Goal: Information Seeking & Learning: Learn about a topic

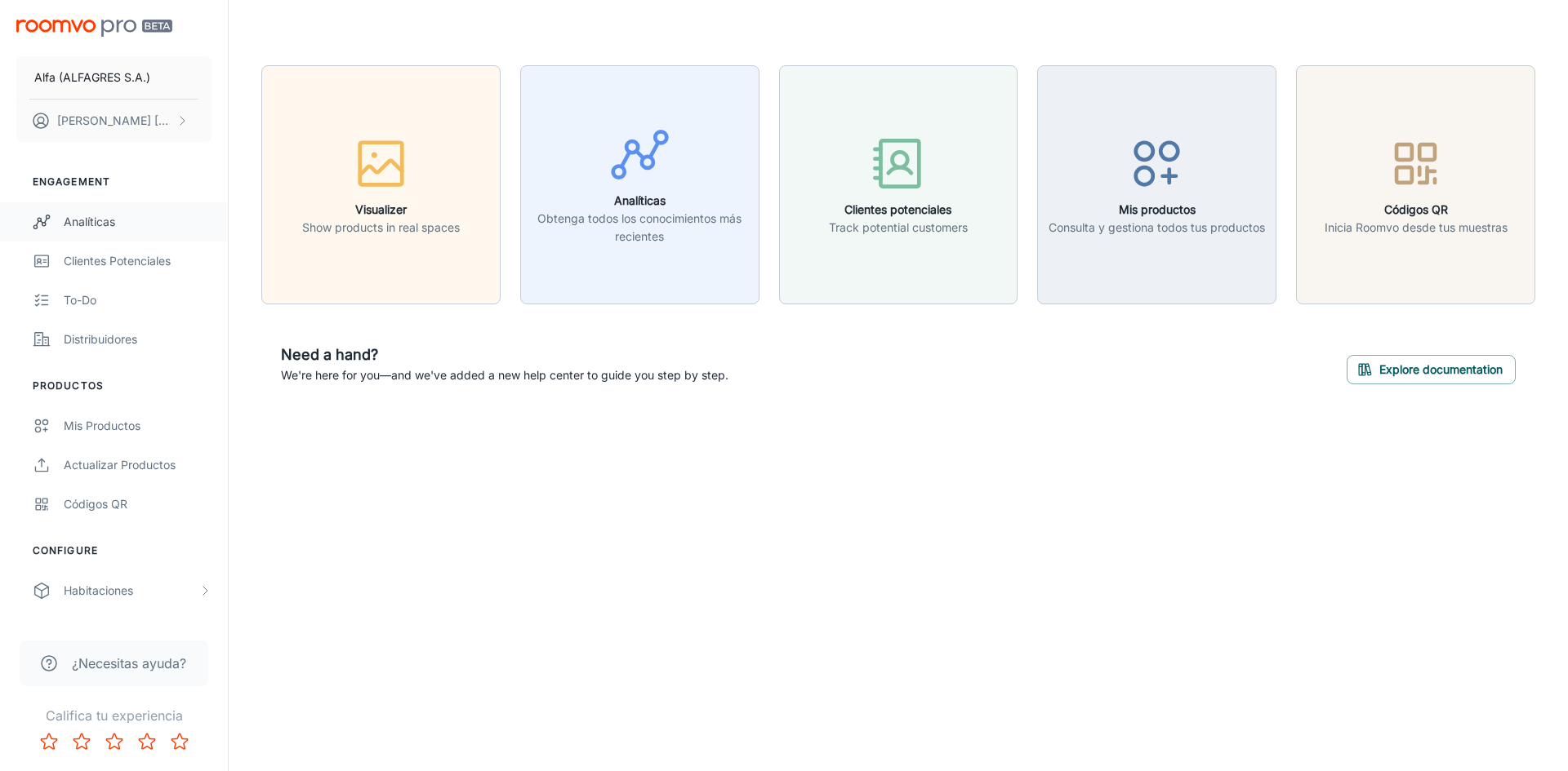
click at [83, 220] on div "Analíticas" at bounding box center [137, 222] width 148 height 18
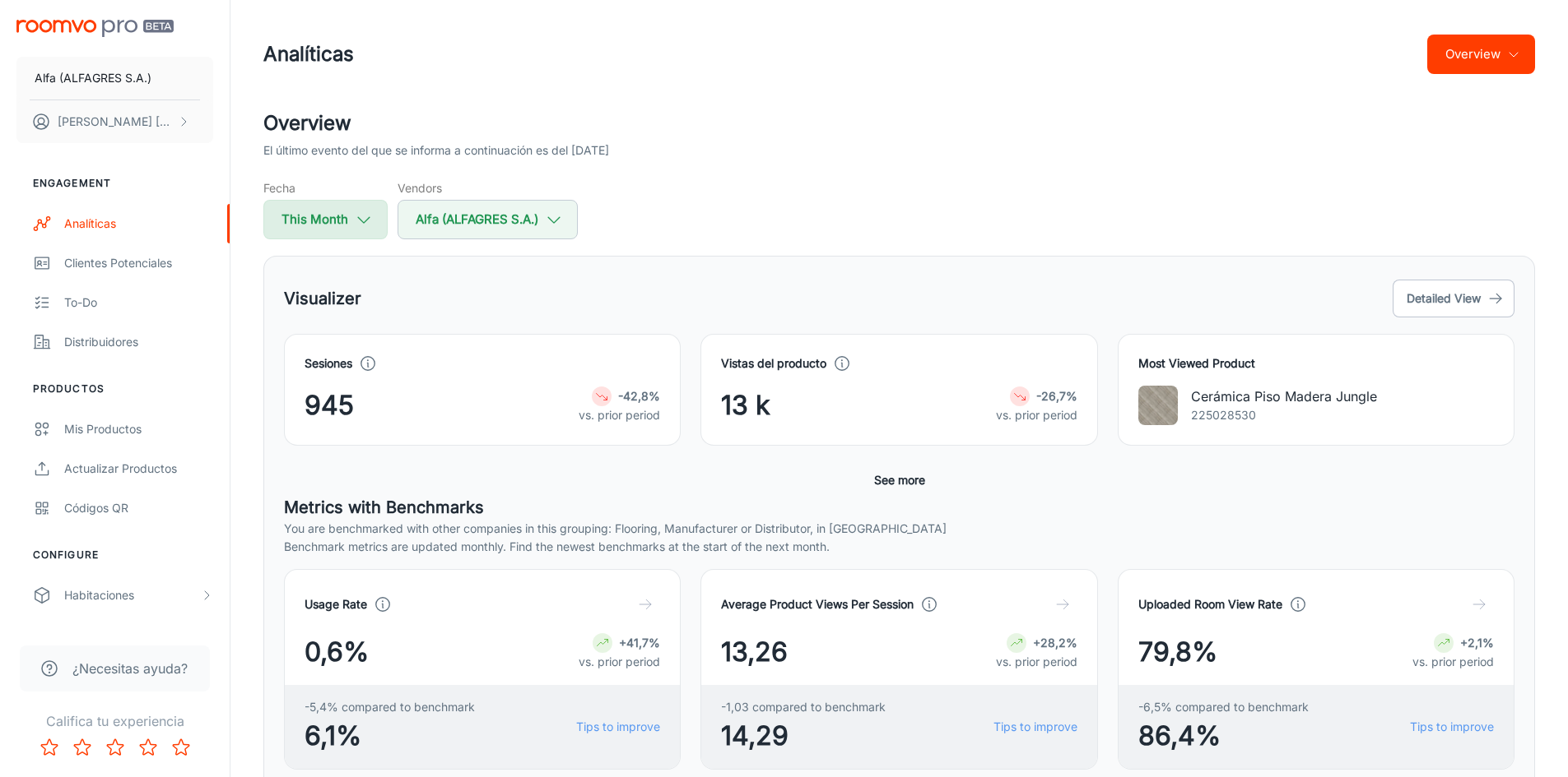
click at [343, 220] on button "This Month" at bounding box center [325, 220] width 124 height 40
select select "7"
select select "2025"
select select "7"
select select "2025"
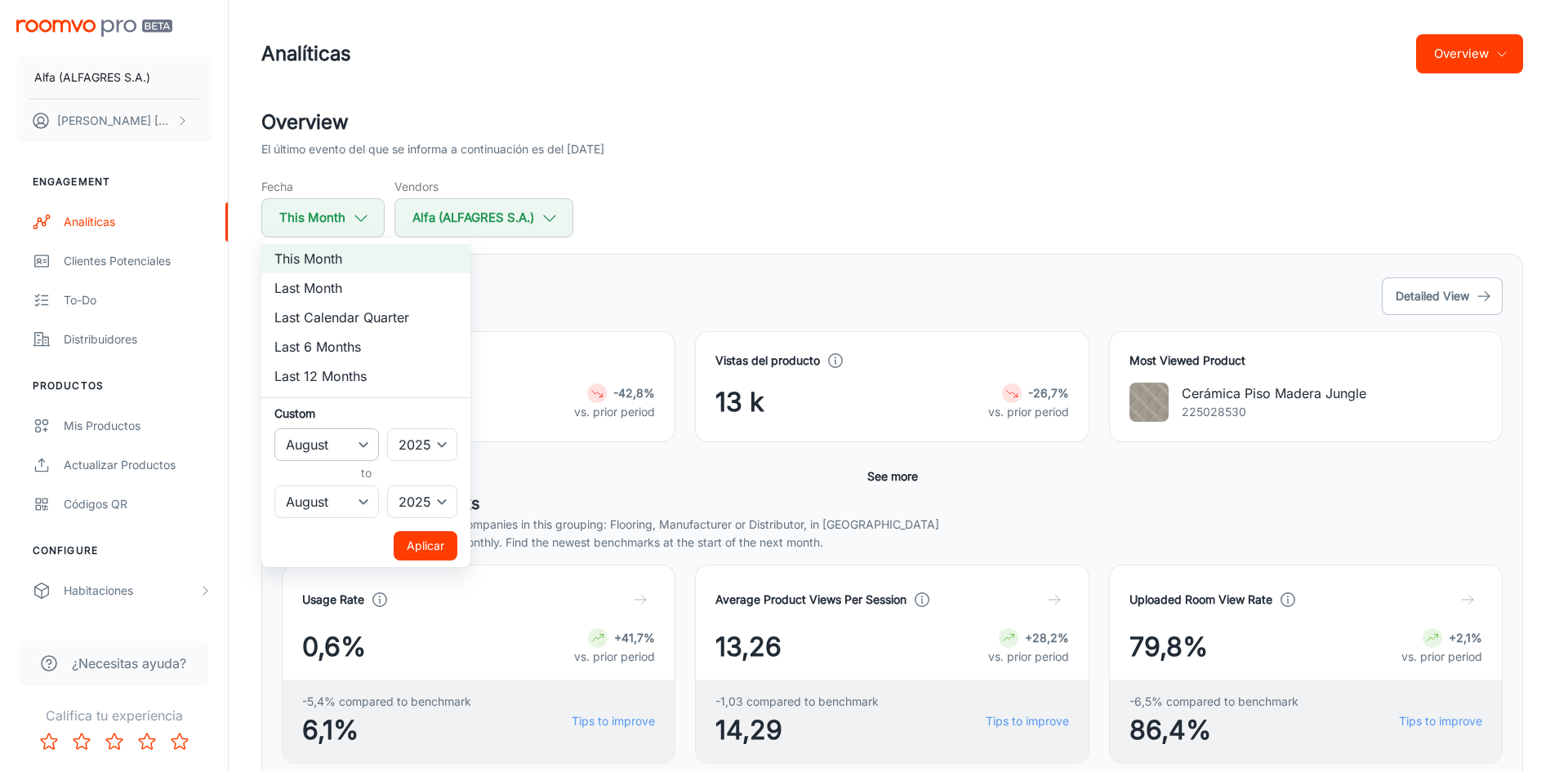
click at [360, 445] on select "January February March April May June July August September October November De…" at bounding box center [327, 445] width 105 height 33
select select "6"
click at [275, 429] on select "January February March April May June July August September October November De…" at bounding box center [327, 445] width 105 height 33
click at [353, 508] on select "January February March April May June July August September October November De…" at bounding box center [327, 502] width 105 height 33
click at [275, 486] on select "January February March April May June July August September October November De…" at bounding box center [327, 502] width 105 height 33
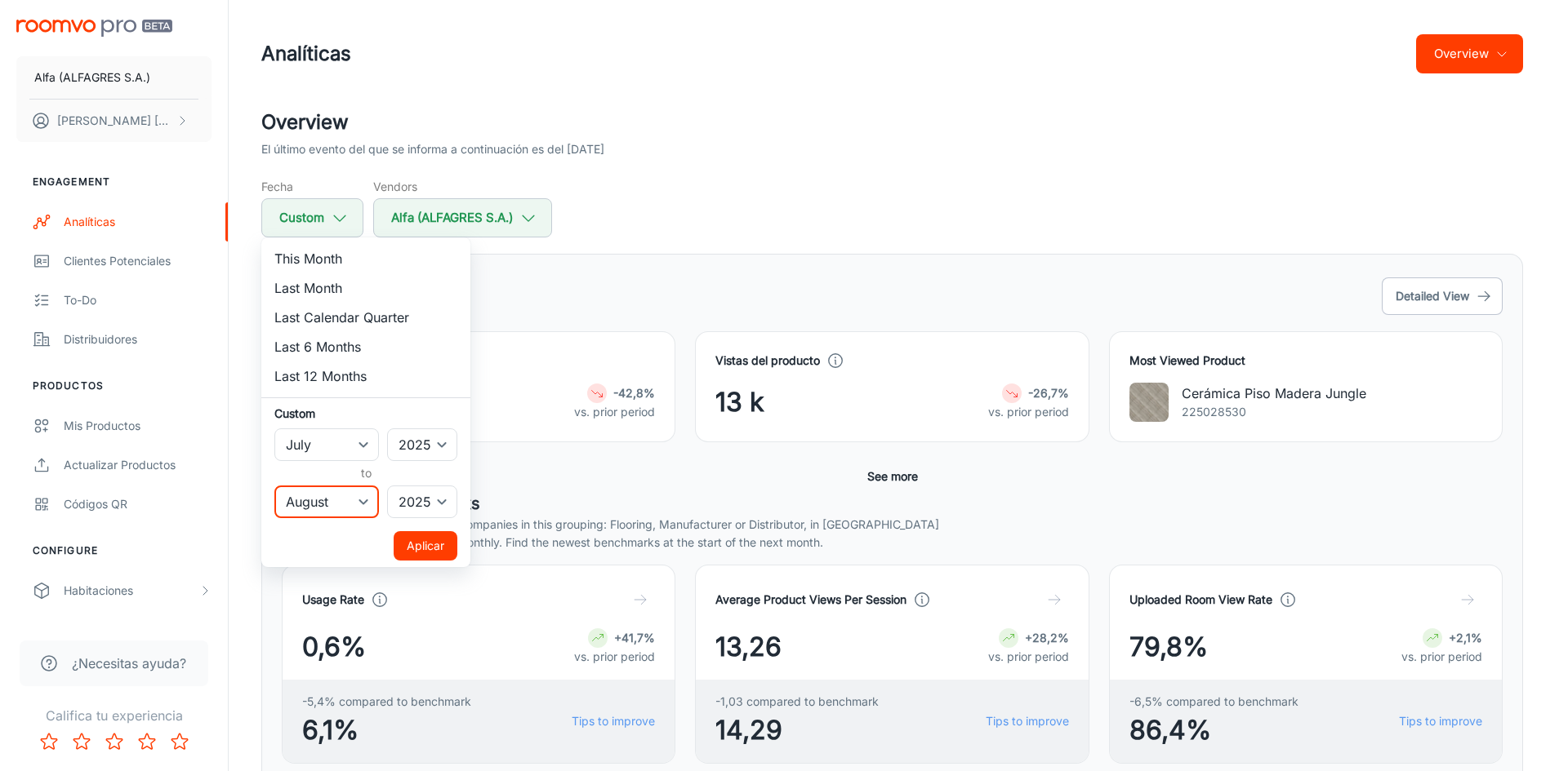
click at [336, 488] on select "January February March April May June July August September October November De…" at bounding box center [327, 502] width 105 height 33
select select "6"
click at [275, 486] on select "January February March April May June July August September October November De…" at bounding box center [327, 502] width 105 height 33
click at [420, 545] on button "Aplicar" at bounding box center [426, 546] width 64 height 29
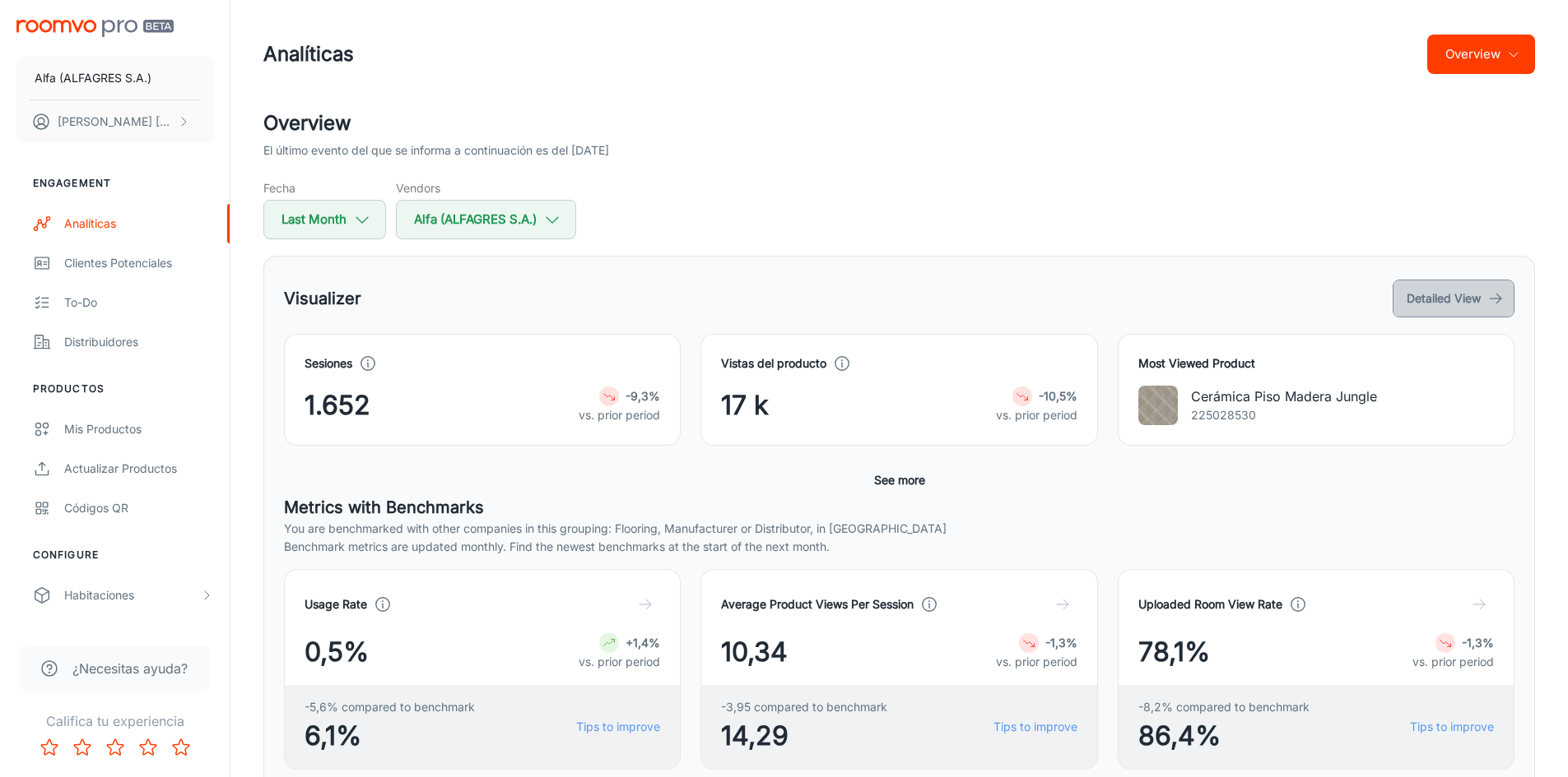
click at [1447, 304] on button "Detailed View" at bounding box center [1454, 299] width 122 height 38
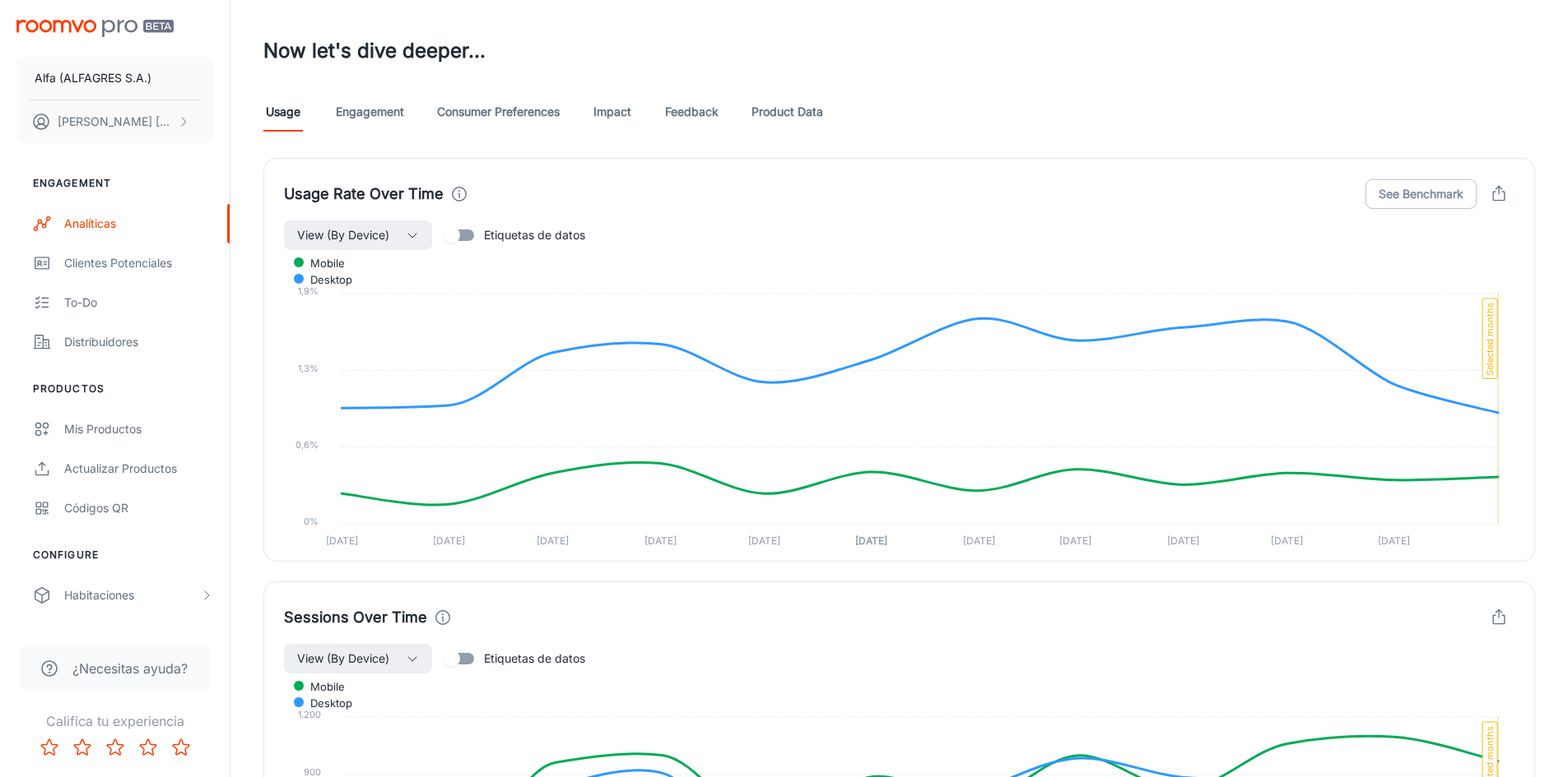
scroll to position [905, 0]
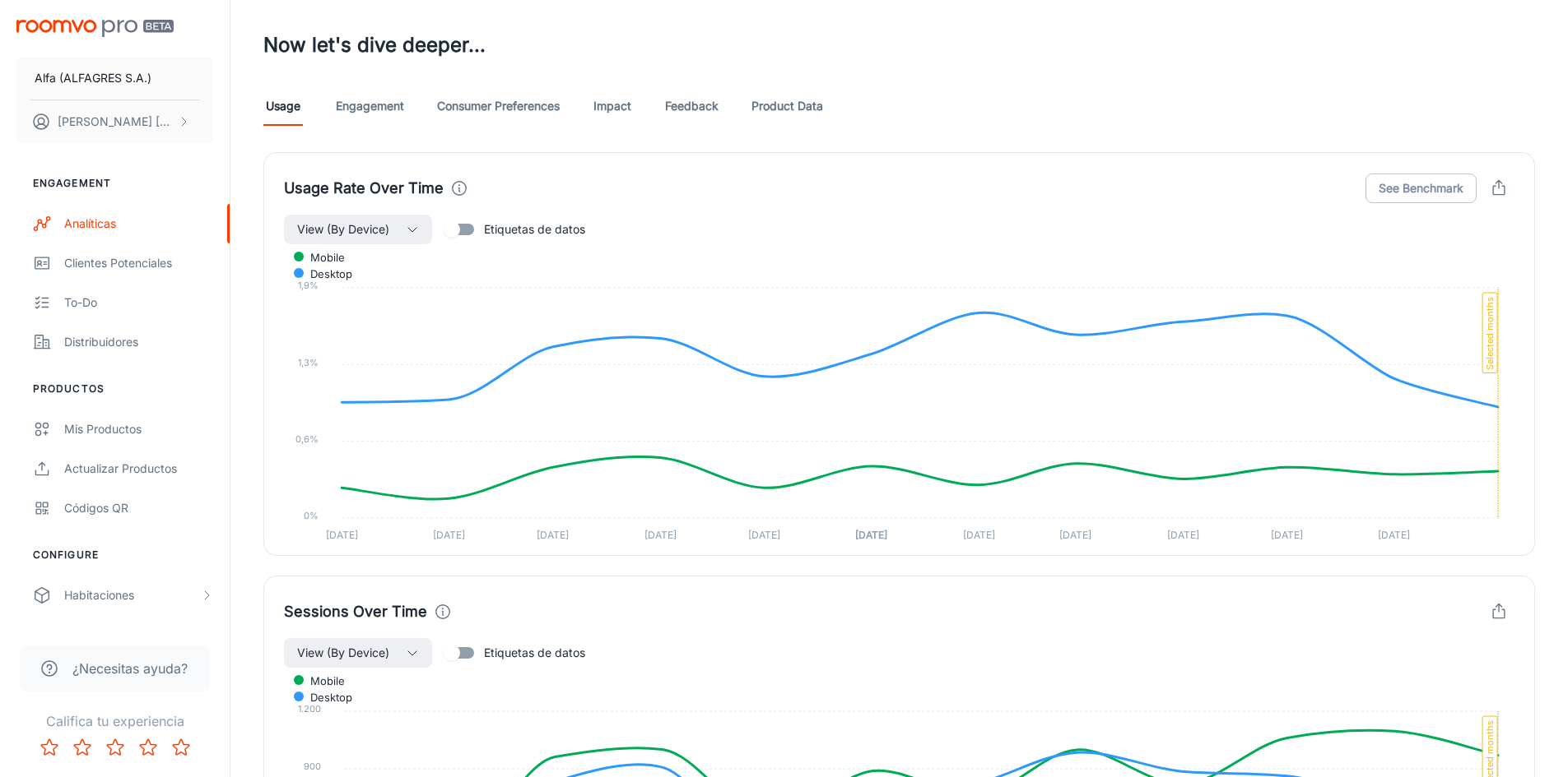
click at [461, 226] on input "Etiquetas de datos" at bounding box center [452, 230] width 94 height 31
checkbox input "true"
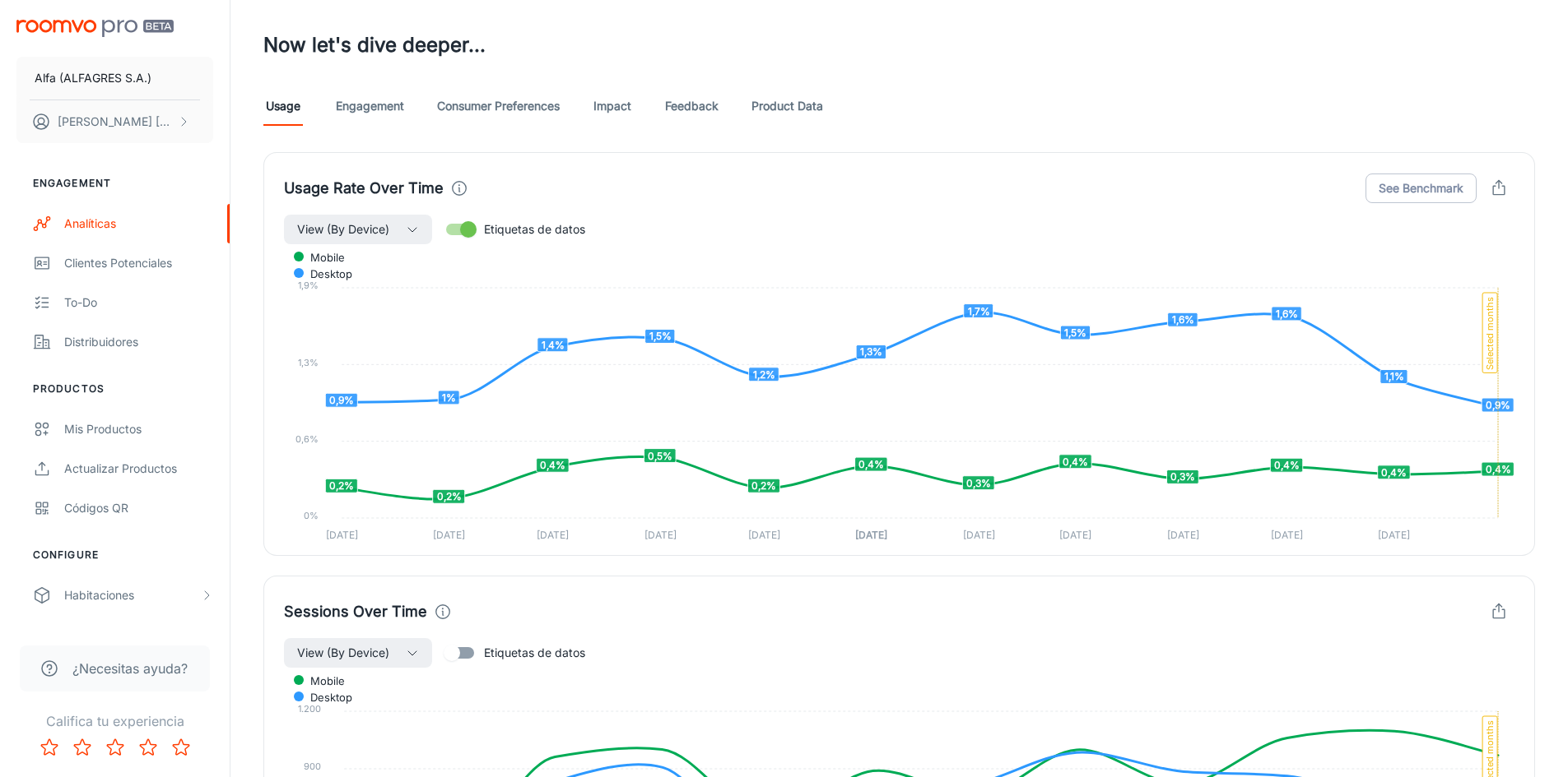
click at [1492, 124] on div "Usage Engagement Consumer Preferences Impact Feedback Product Data" at bounding box center [899, 106] width 1272 height 40
click at [1446, 198] on button "See Benchmark" at bounding box center [1421, 188] width 111 height 30
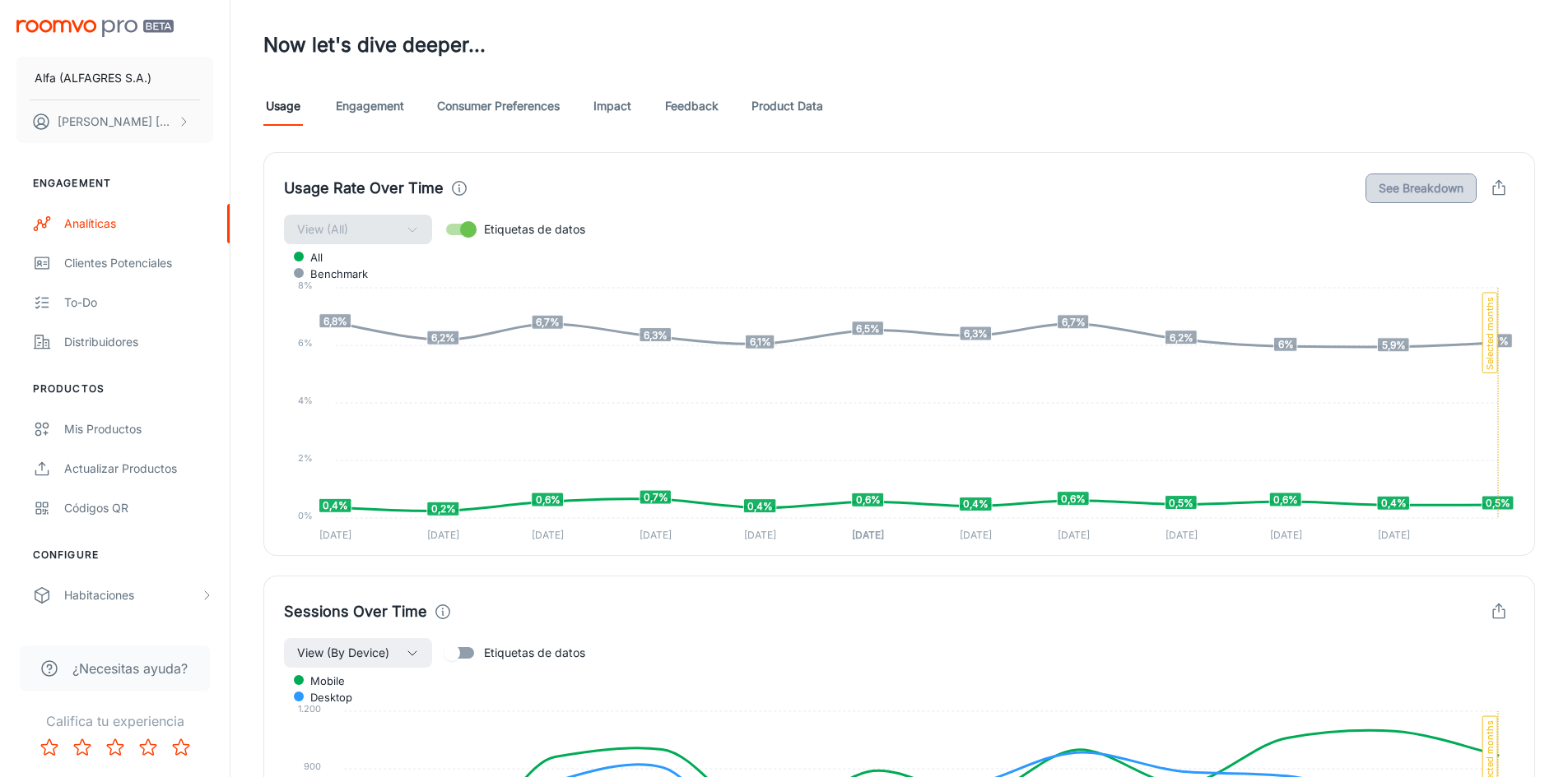
click at [1446, 198] on button "See Breakdown" at bounding box center [1421, 188] width 111 height 30
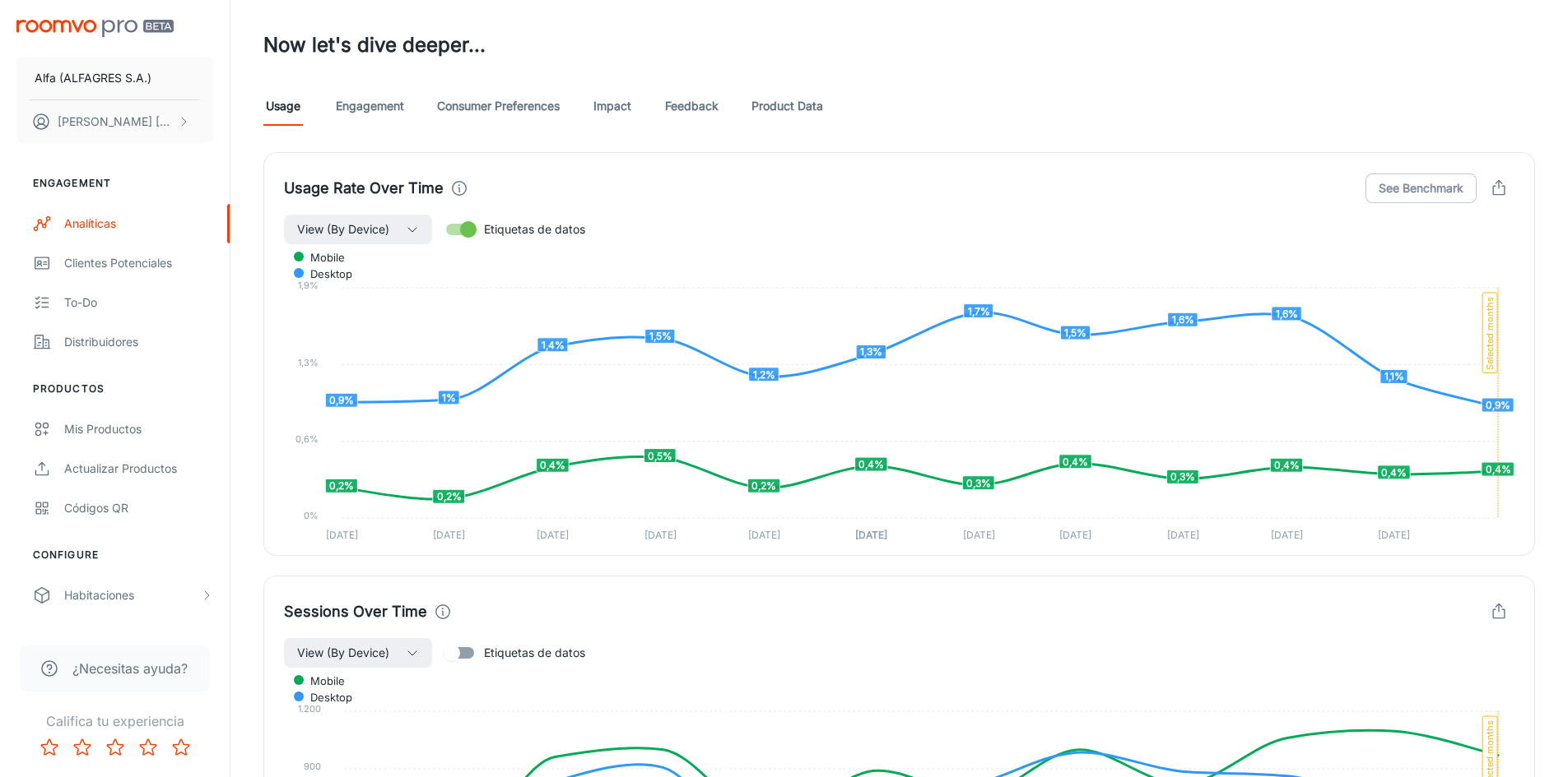
click at [1555, 532] on div "Analíticas Visualizer Visualizer El último evento del que se informa a continua…" at bounding box center [899, 291] width 1337 height 2392
click at [1503, 191] on icon "button" at bounding box center [1499, 188] width 18 height 18
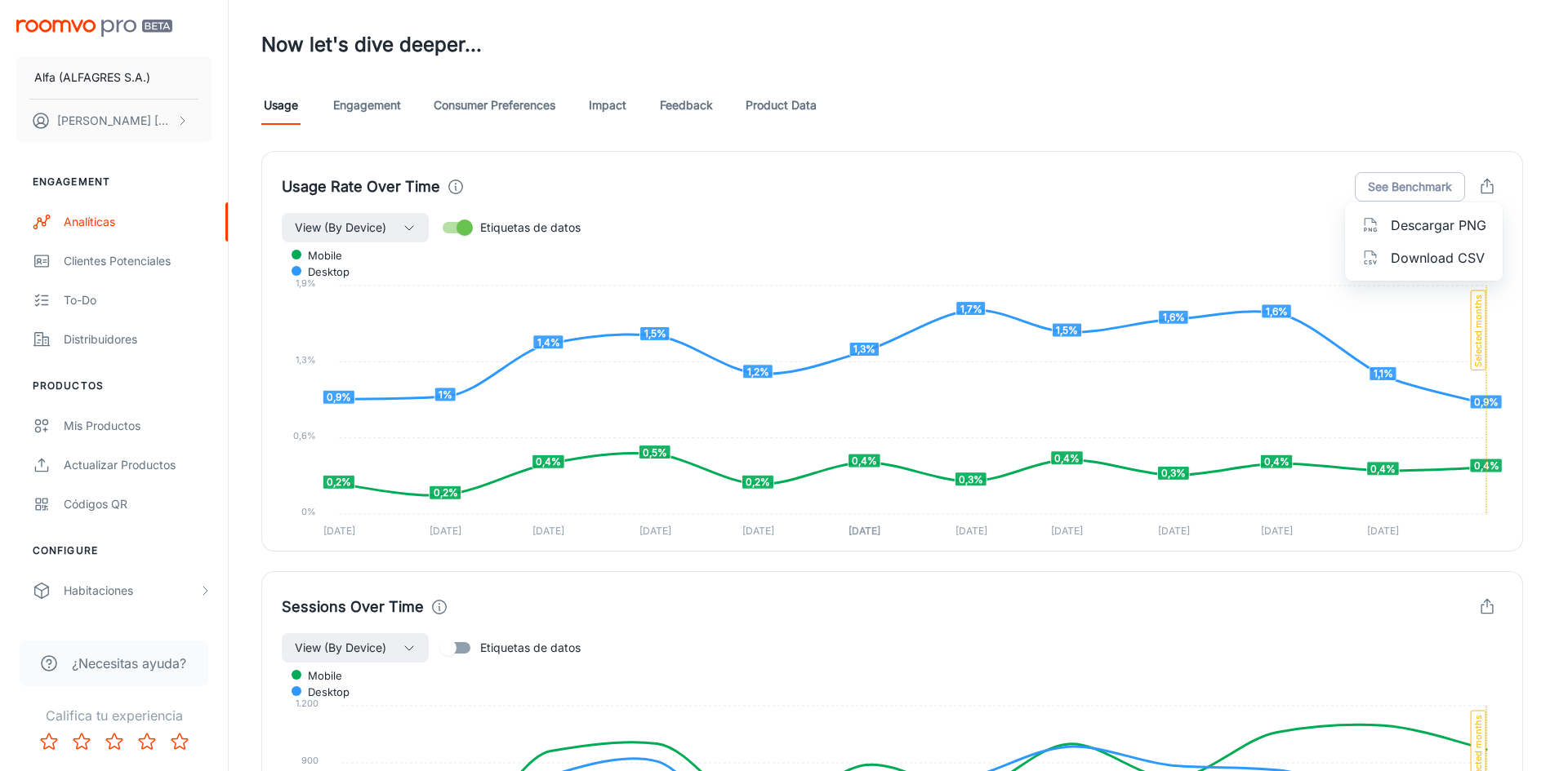
click at [1176, 172] on div at bounding box center [784, 386] width 1568 height 771
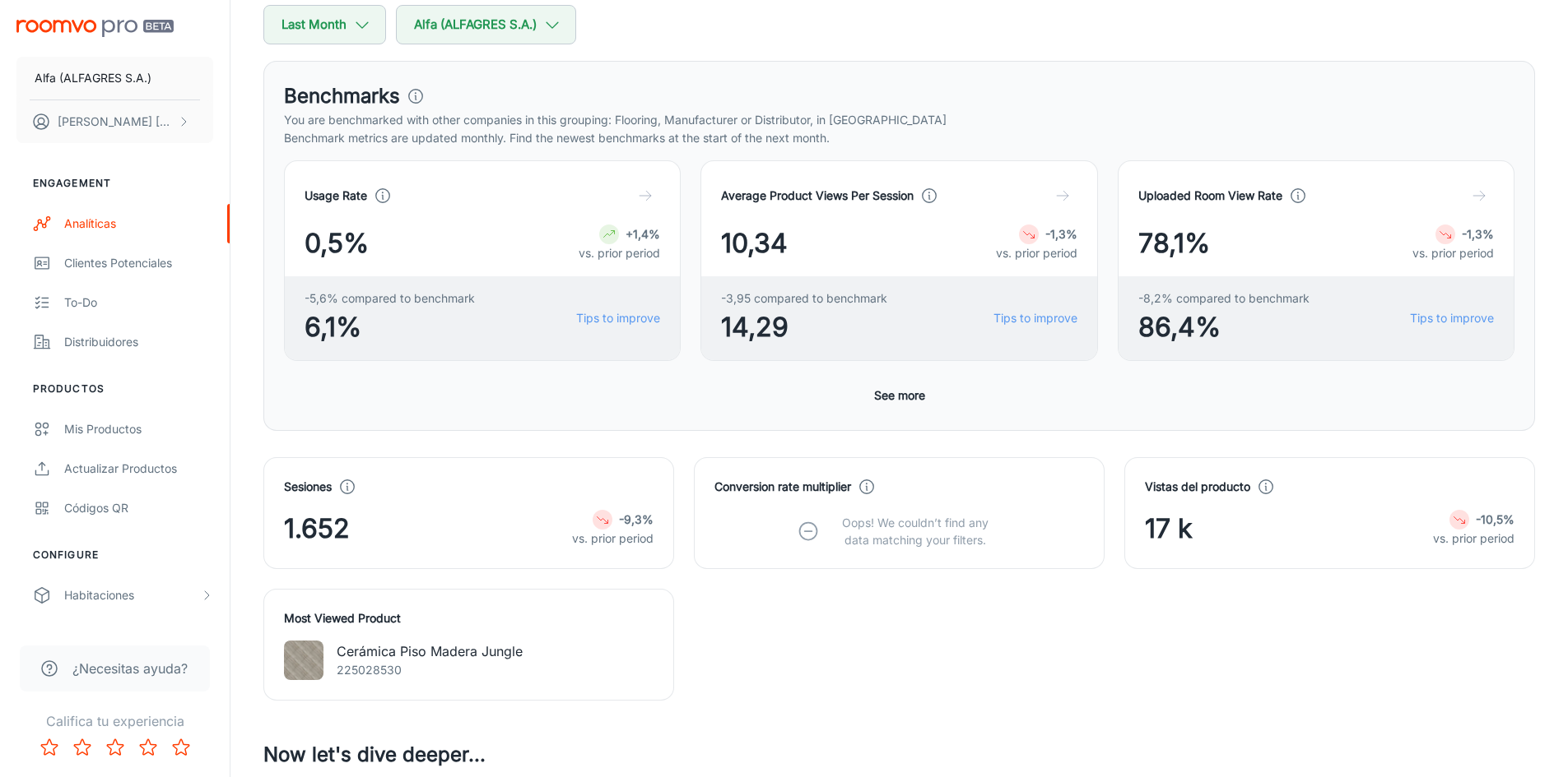
scroll to position [0, 0]
